Goal: Find contact information

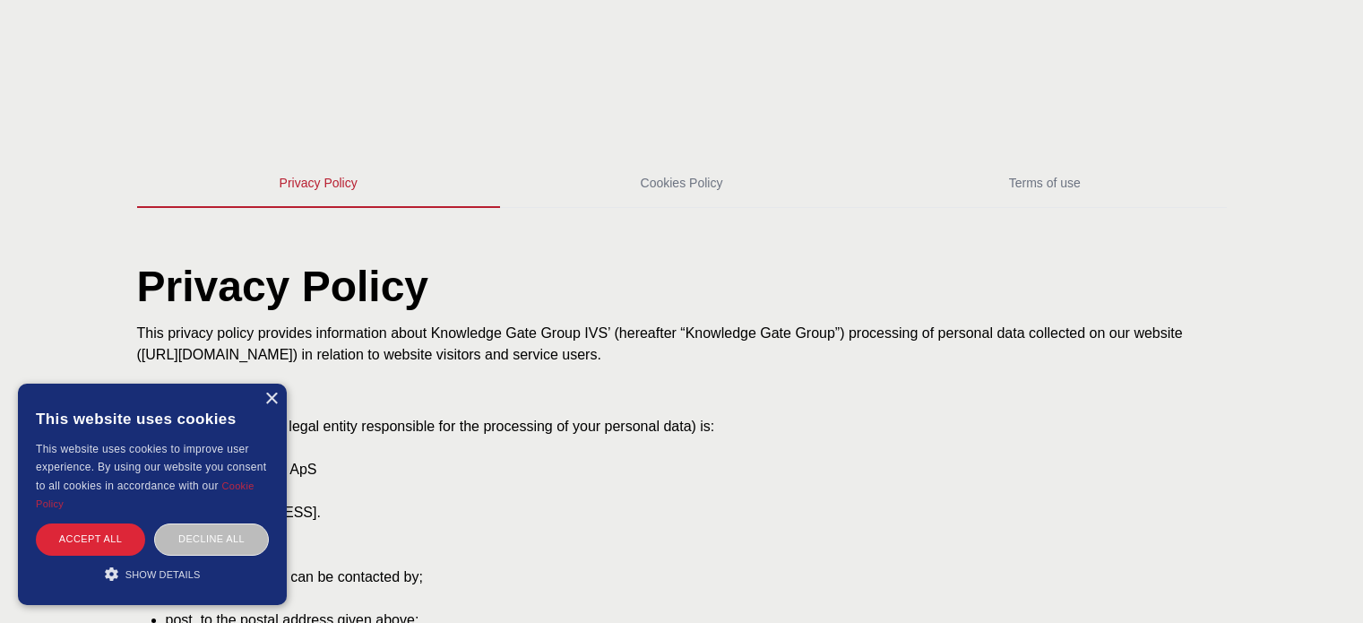
scroll to position [269, 0]
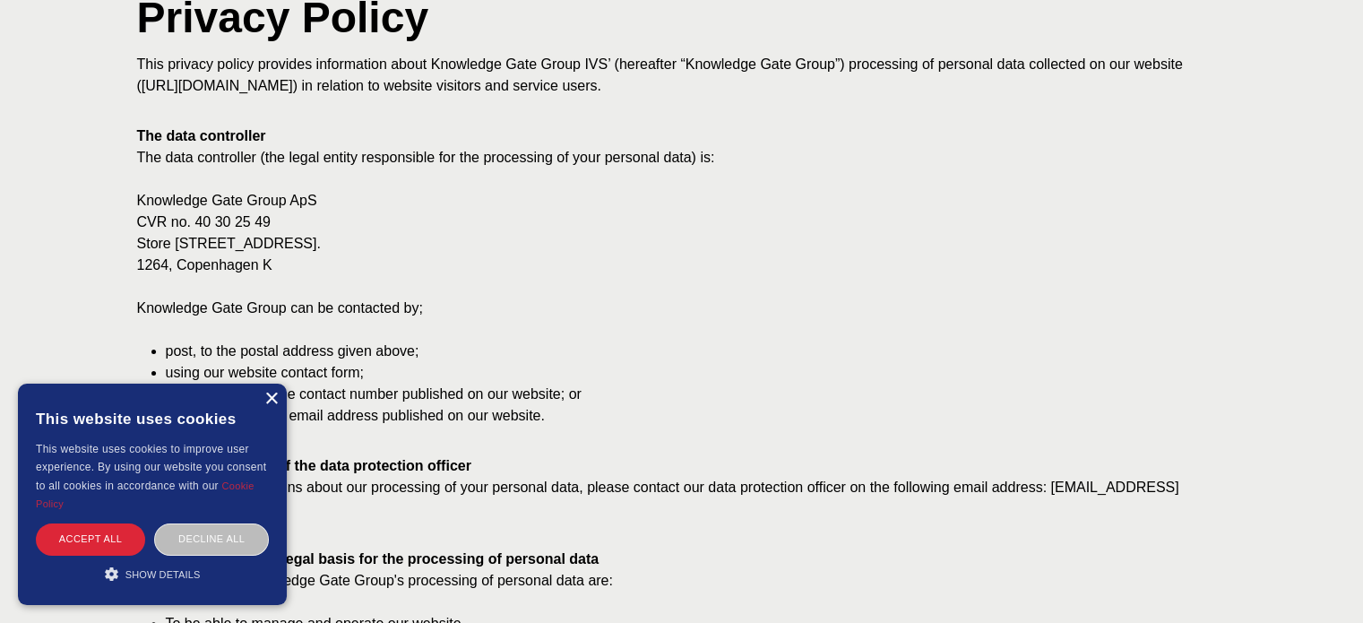
click at [271, 395] on div "×" at bounding box center [270, 399] width 13 height 13
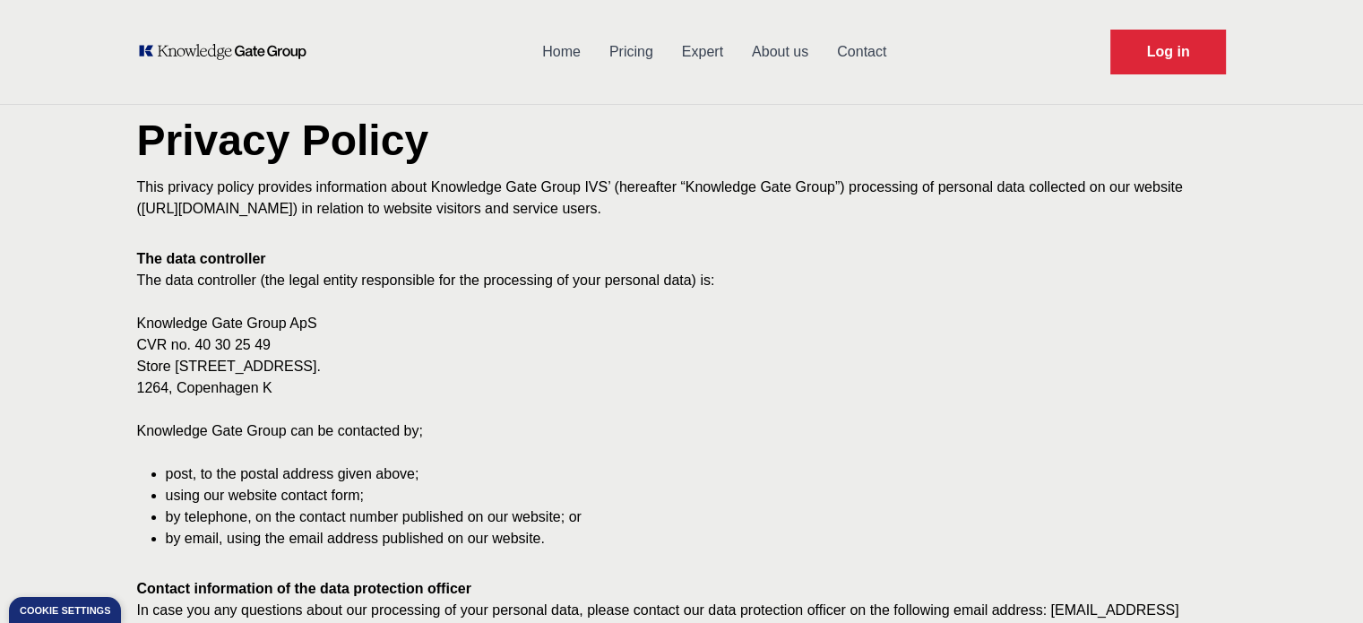
scroll to position [0, 0]
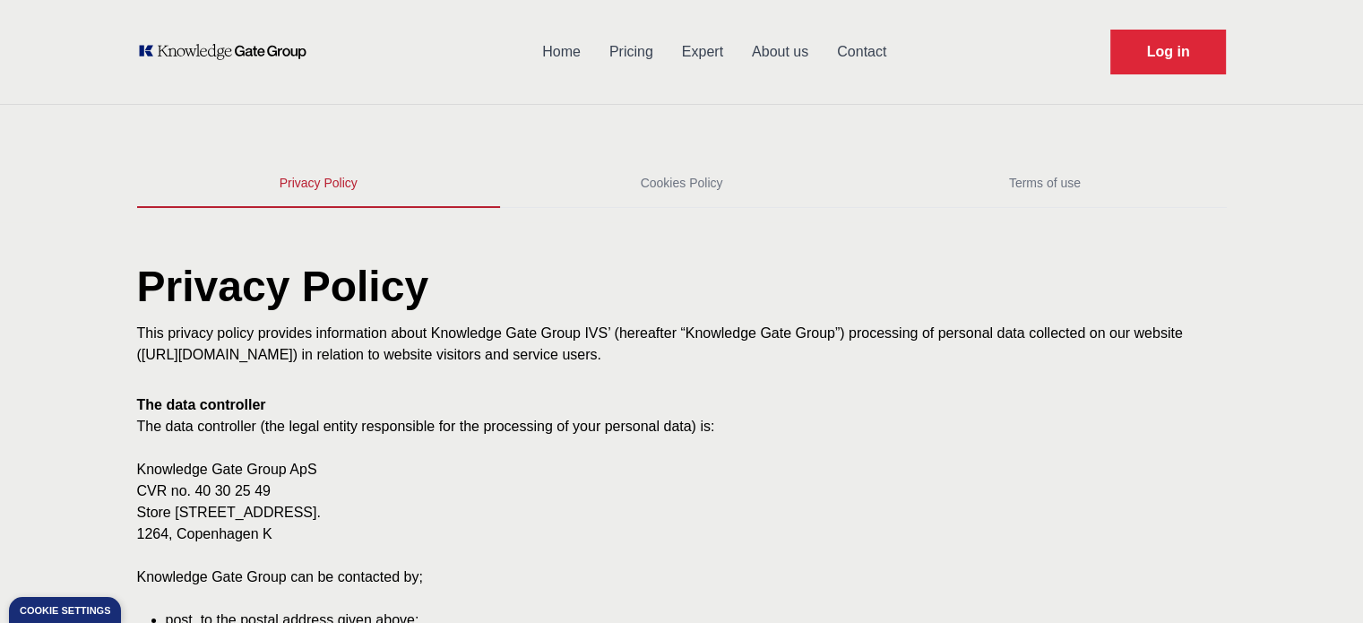
click at [851, 48] on link "Contact" at bounding box center [862, 52] width 78 height 47
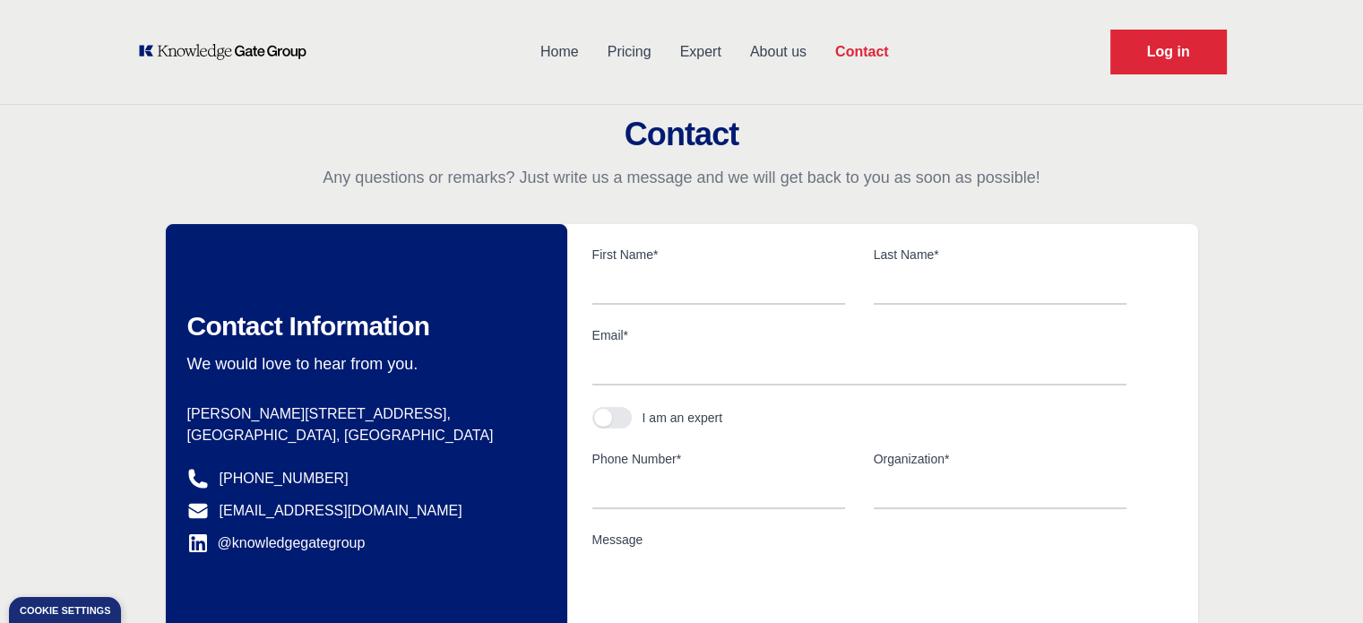
click at [706, 52] on link "Expert" at bounding box center [701, 52] width 70 height 47
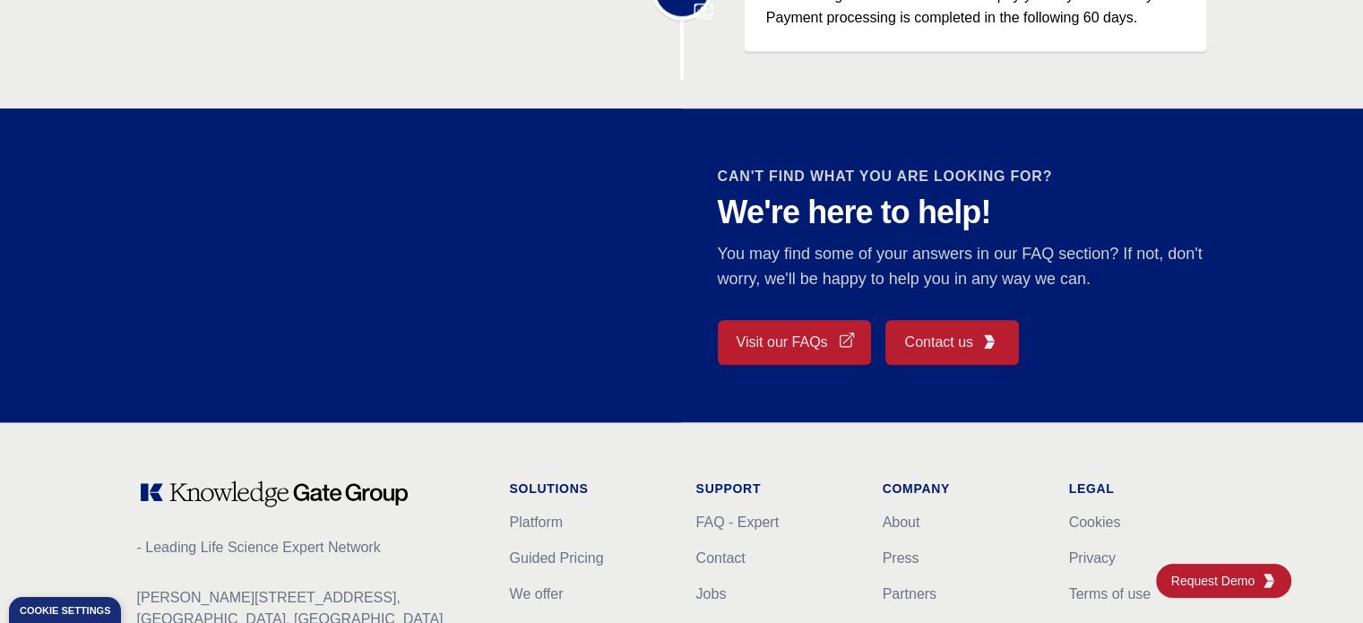
scroll to position [1524, 0]
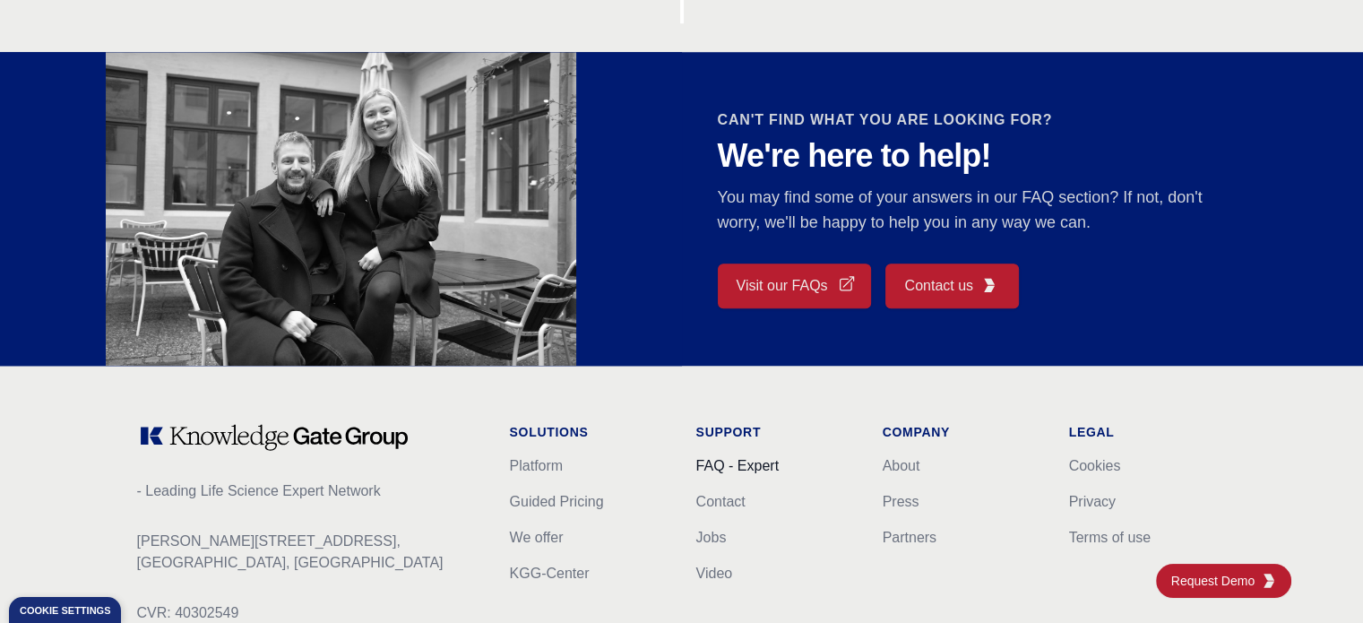
click at [766, 462] on link "FAQ - Expert" at bounding box center [737, 465] width 82 height 15
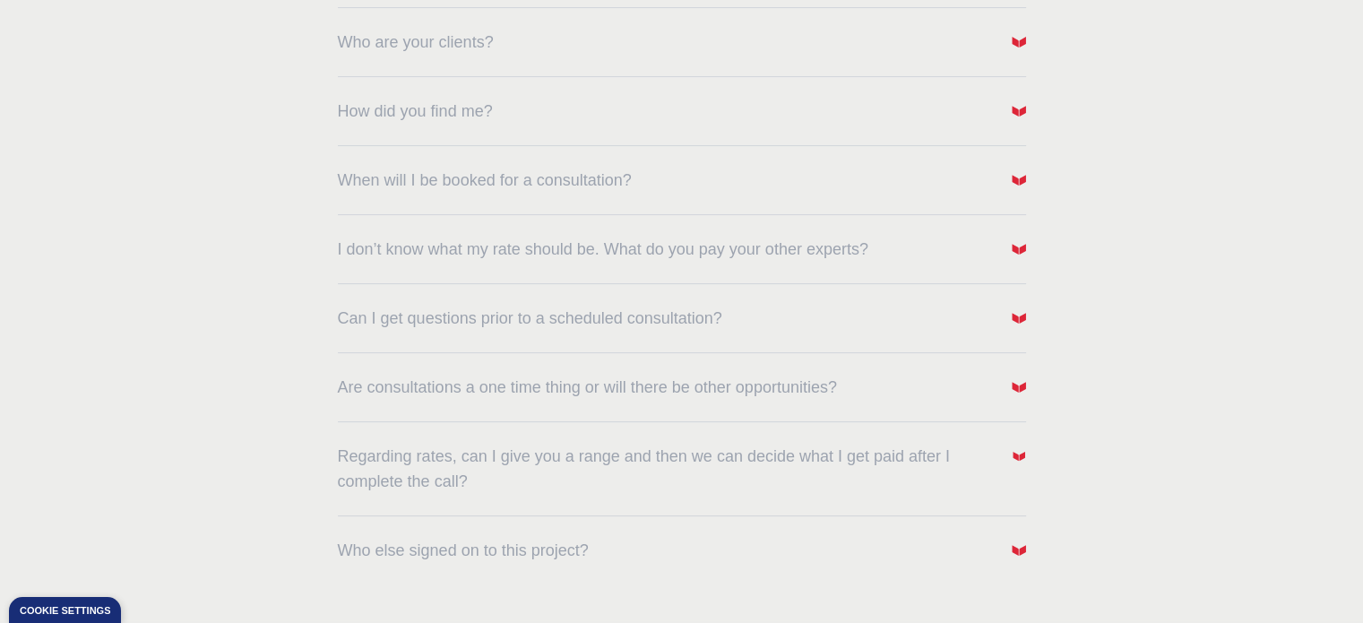
scroll to position [448, 0]
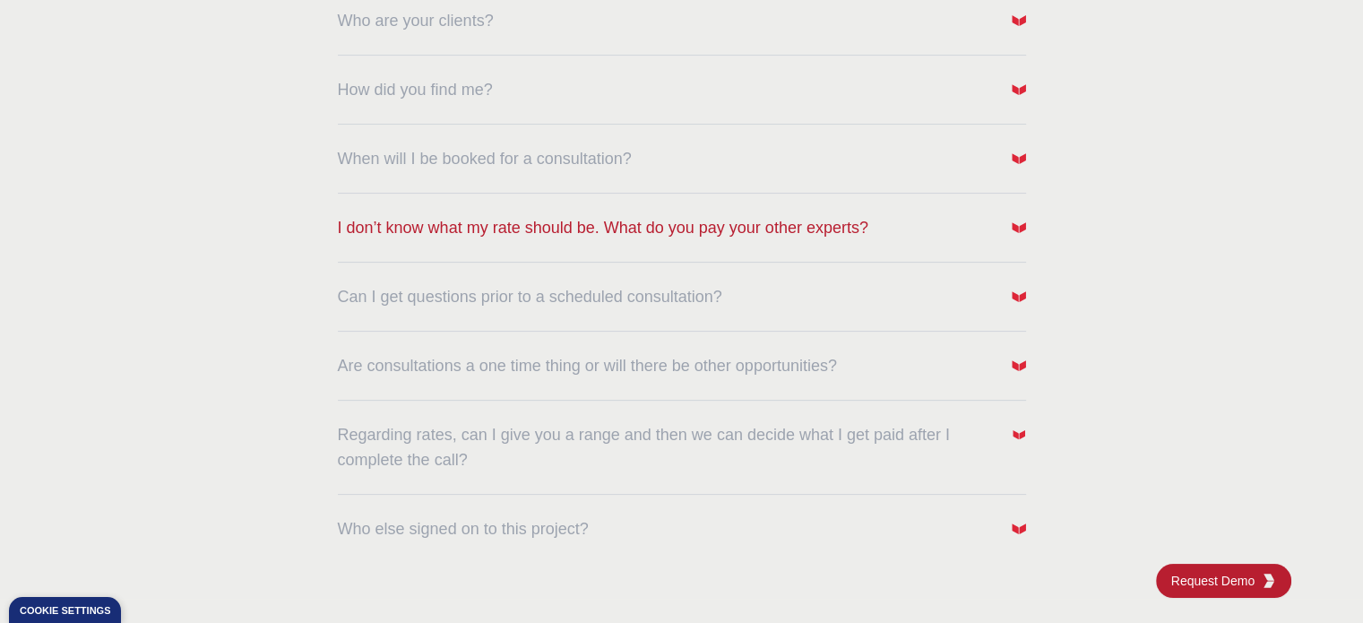
click at [1016, 225] on img "button" at bounding box center [1019, 227] width 14 height 14
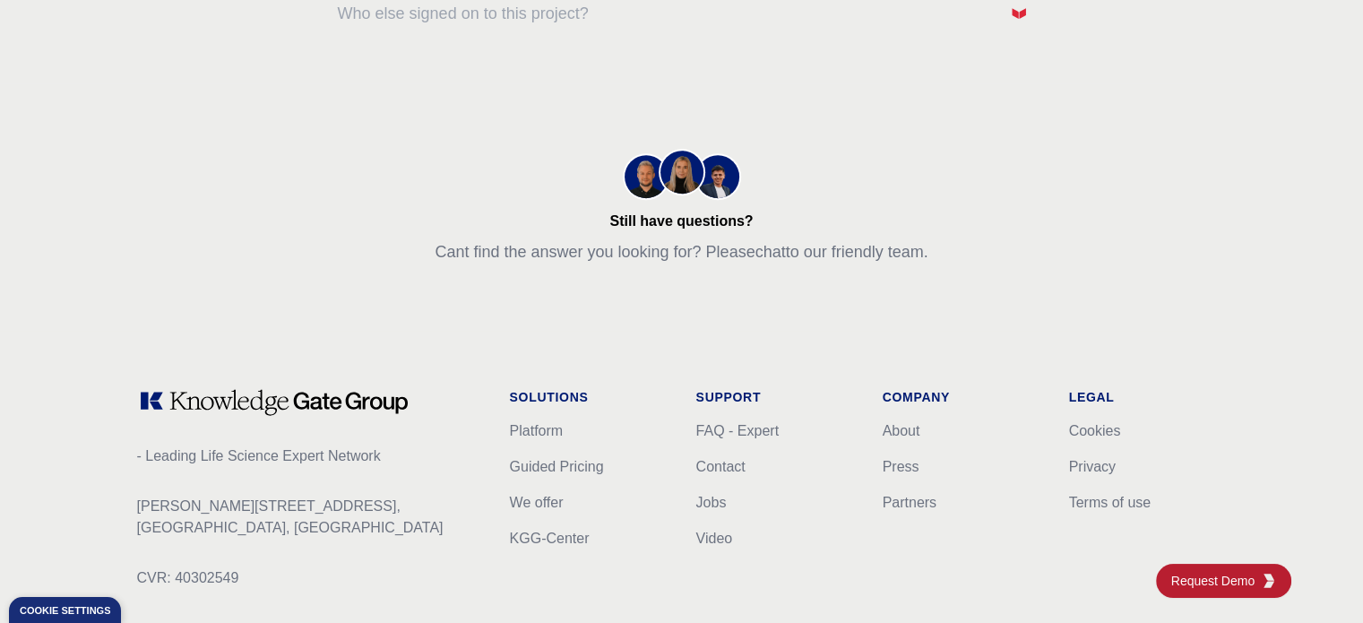
scroll to position [1294, 0]
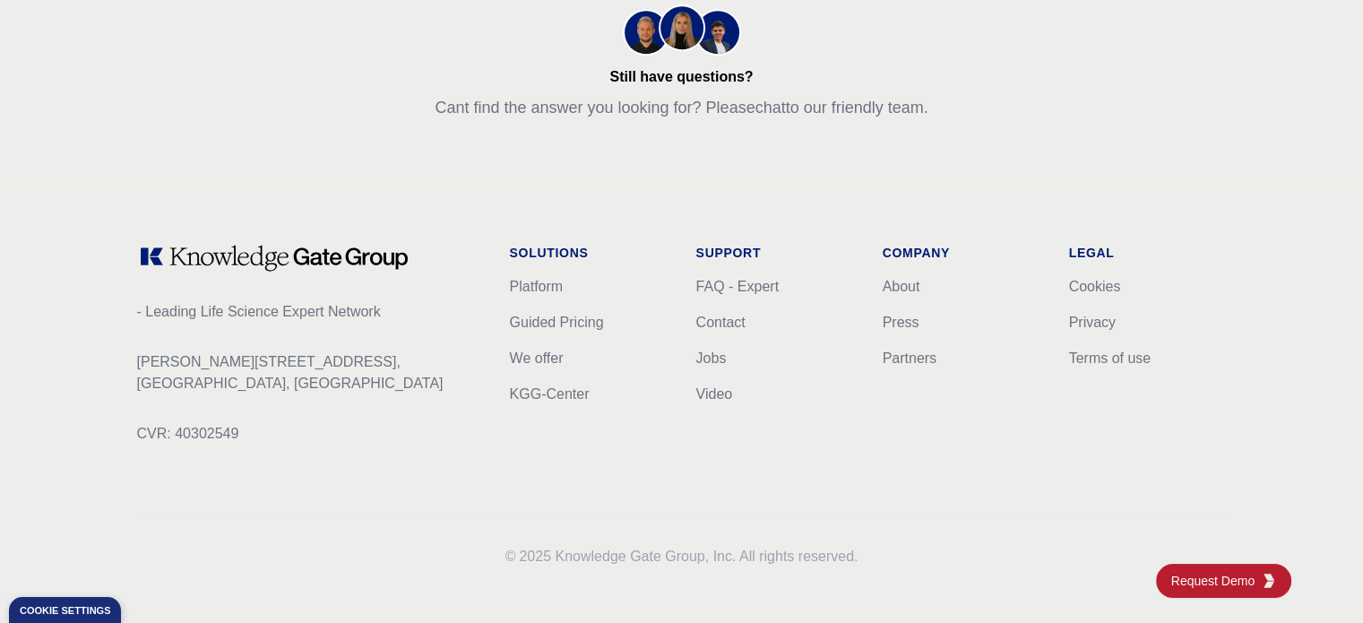
click at [731, 331] on li "Contact" at bounding box center [775, 323] width 158 height 22
click at [730, 324] on link "Contact" at bounding box center [720, 322] width 49 height 15
